Goal: Task Accomplishment & Management: Complete application form

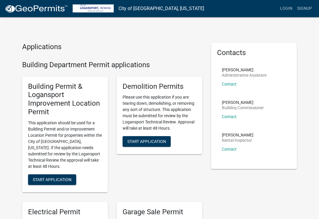
click at [45, 177] on span "Start Application" at bounding box center [52, 179] width 39 height 5
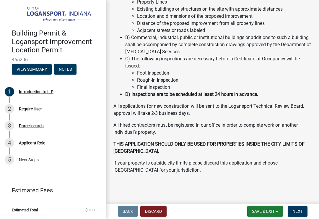
scroll to position [97, 0]
click at [297, 215] on button "Next" at bounding box center [298, 211] width 20 height 11
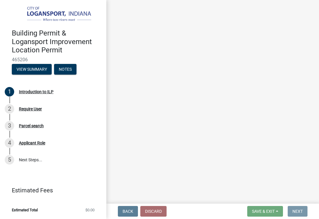
scroll to position [0, 0]
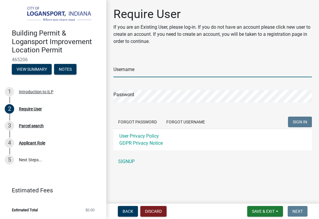
click at [186, 69] on input "Username" at bounding box center [212, 71] width 199 height 12
type input "Dakwoodhouse96"
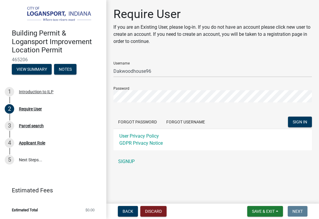
click at [300, 122] on button "SIGN IN" at bounding box center [300, 121] width 24 height 11
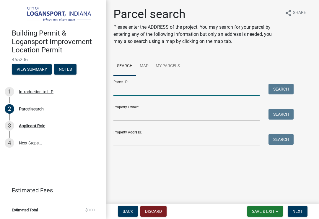
click at [175, 84] on input "Parcel ID:" at bounding box center [186, 90] width 146 height 12
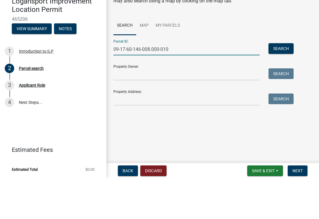
type input "09-17-60-146-008.000-010"
click at [197, 109] on input "Property Owner:" at bounding box center [186, 115] width 146 height 12
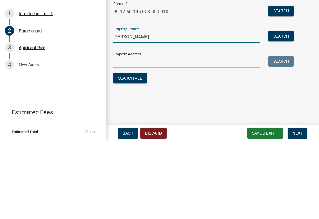
type input "[PERSON_NAME]"
click at [211, 134] on input "Property Address:" at bounding box center [186, 140] width 146 height 12
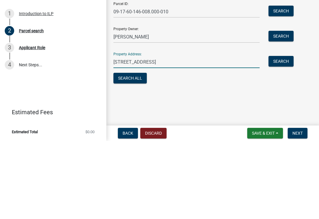
click at [126, 151] on button "Search All" at bounding box center [129, 156] width 33 height 11
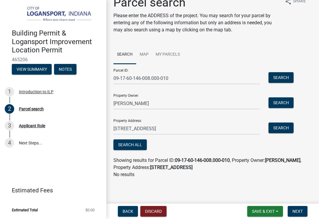
scroll to position [12, 0]
click at [0, 178] on html "Internet Explorer does NOT work with GeoPermits. Get a new browser for more sec…" at bounding box center [159, 109] width 319 height 219
click at [142, 126] on input "[STREET_ADDRESS]" at bounding box center [186, 128] width 146 height 12
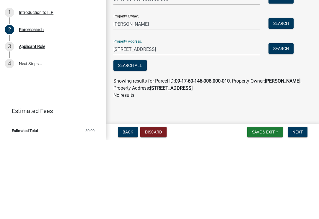
click at [171, 122] on input "[STREET_ADDRESS]" at bounding box center [186, 128] width 146 height 12
type input "[STREET_ADDRESS][PERSON_NAME]"
click at [119, 139] on button "Search All" at bounding box center [129, 144] width 33 height 11
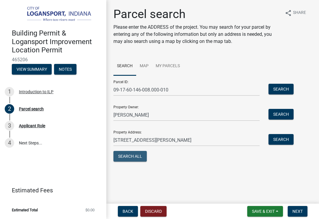
scroll to position [0, 0]
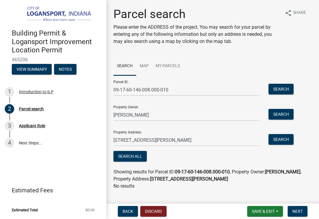
click at [126, 155] on button "Search All" at bounding box center [129, 156] width 33 height 11
click at [281, 91] on button "Search" at bounding box center [281, 89] width 25 height 11
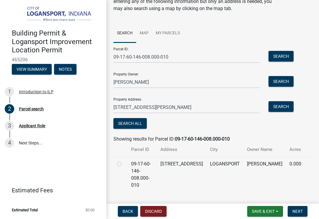
scroll to position [32, 0]
click at [124, 160] on label at bounding box center [124, 160] width 0 height 0
click at [124, 163] on input "radio" at bounding box center [126, 162] width 4 height 4
radio input "true"
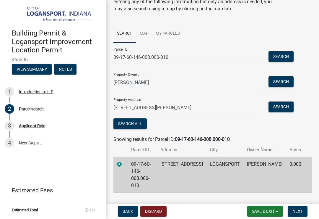
click at [285, 82] on button "Search" at bounding box center [281, 81] width 25 height 11
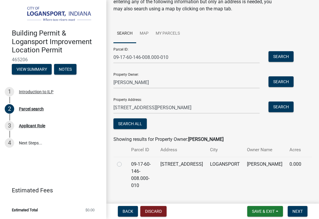
click at [124, 160] on label at bounding box center [124, 160] width 0 height 0
click at [124, 164] on input "radio" at bounding box center [126, 162] width 4 height 4
radio input "true"
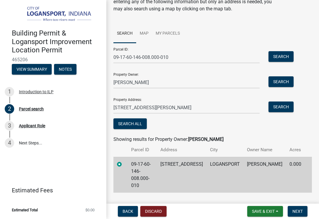
click at [300, 209] on span "Next" at bounding box center [297, 211] width 10 height 5
